Goal: Task Accomplishment & Management: Manage account settings

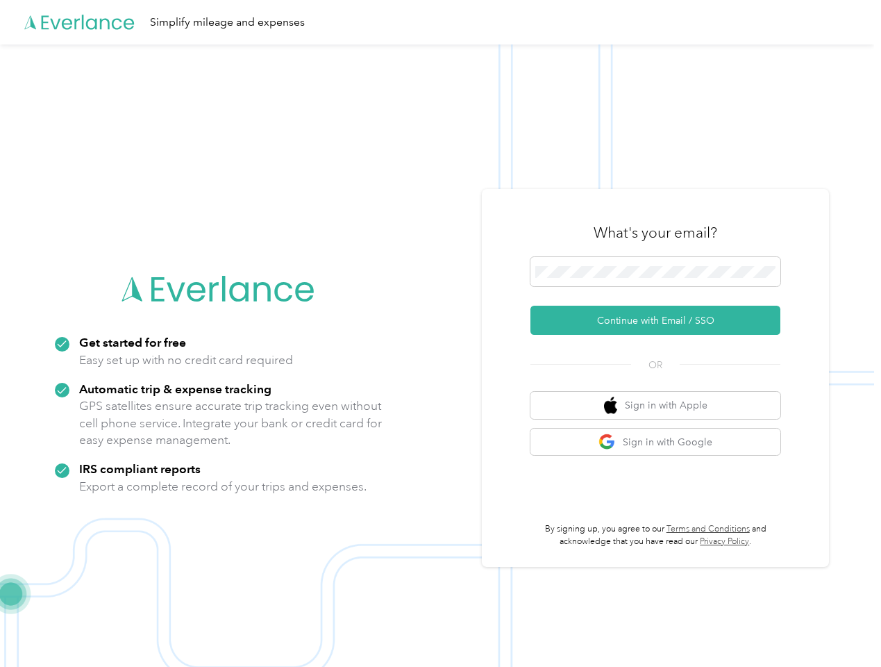
click at [440, 333] on img at bounding box center [437, 377] width 874 height 667
click at [440, 22] on div "Simplify mileage and expenses" at bounding box center [437, 22] width 874 height 44
click at [661, 320] on button "Continue with Email / SSO" at bounding box center [656, 320] width 250 height 29
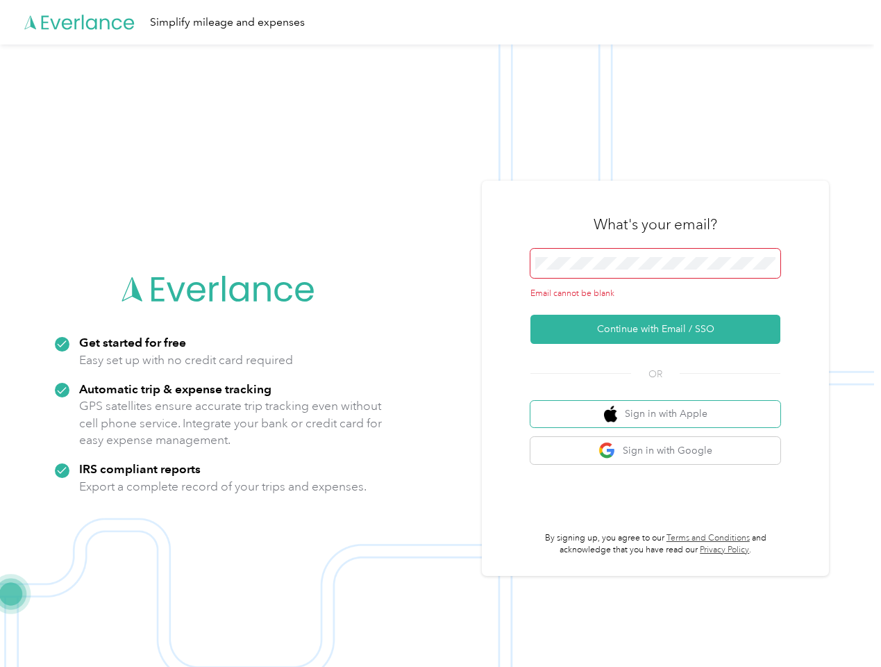
click at [661, 405] on button "Sign in with Apple" at bounding box center [656, 414] width 250 height 27
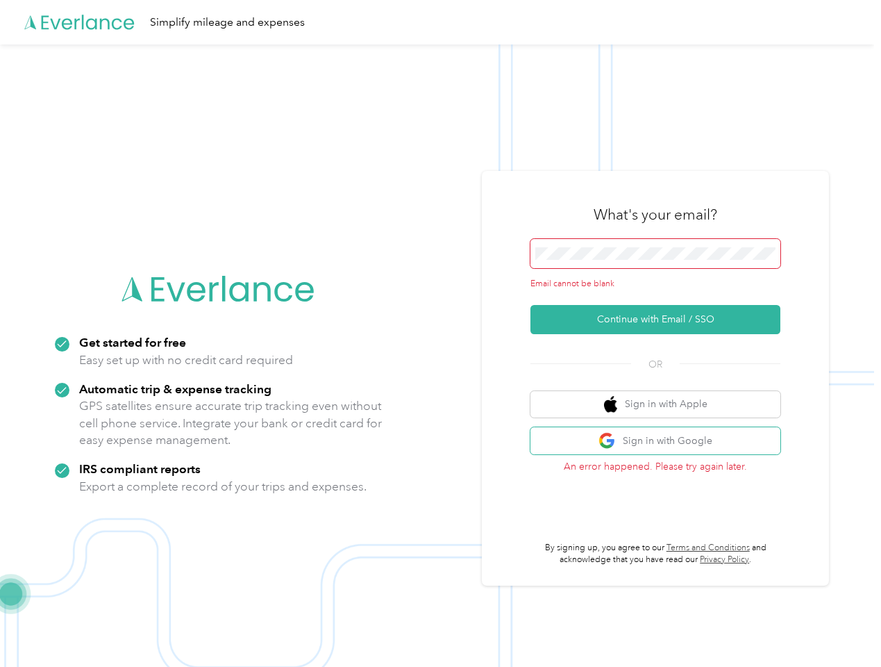
click at [661, 442] on button "Sign in with Google" at bounding box center [656, 440] width 250 height 27
